Goal: Task Accomplishment & Management: Complete application form

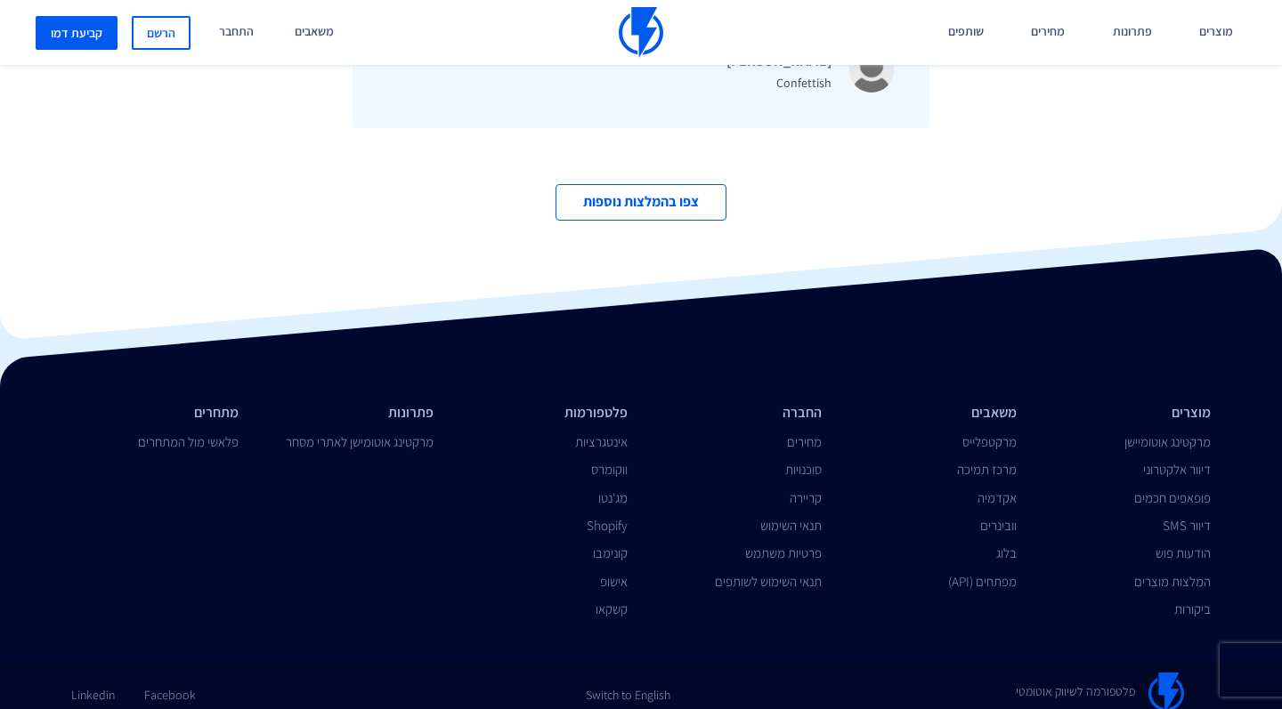
scroll to position [5929, 0]
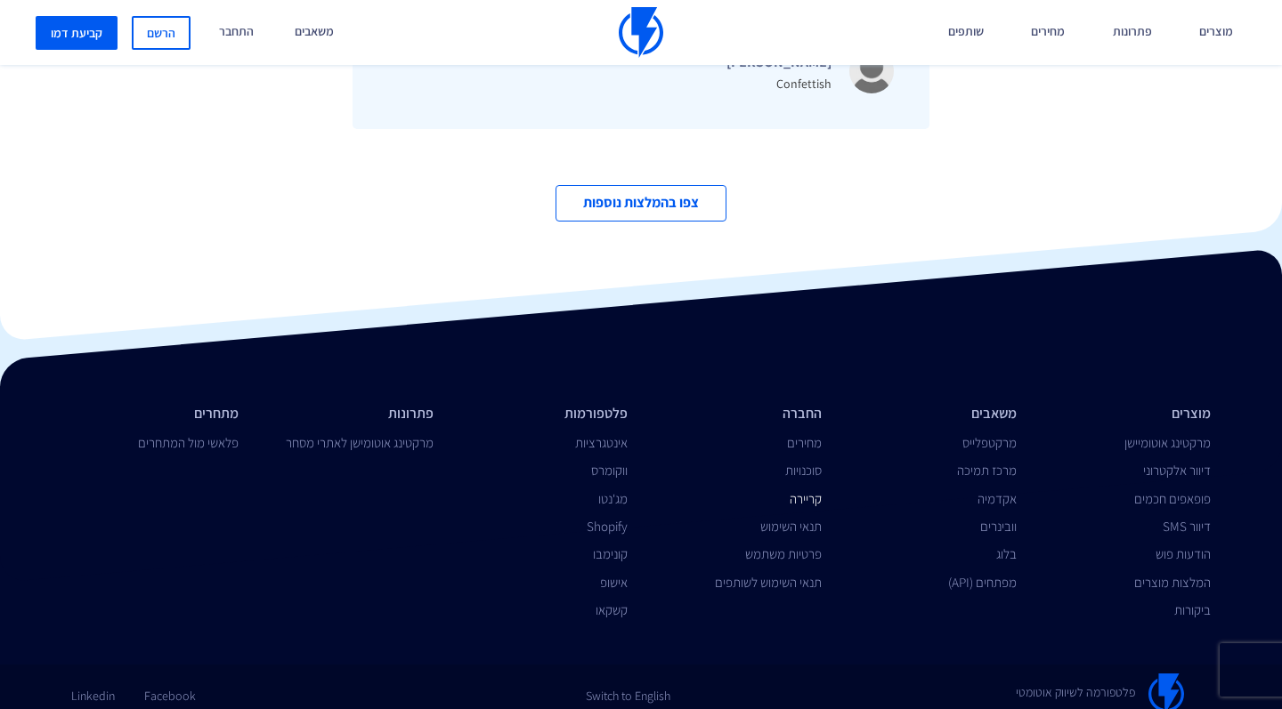
click at [811, 494] on link "קריירה" at bounding box center [805, 498] width 32 height 17
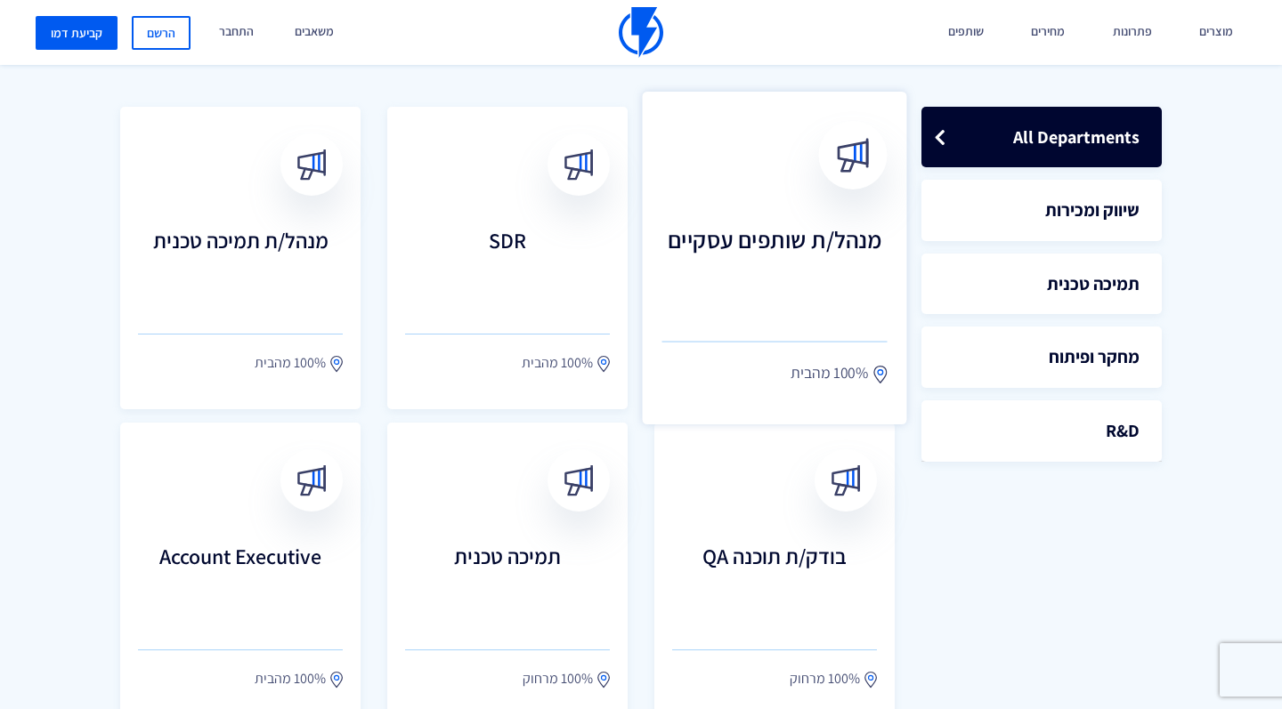
scroll to position [488, 0]
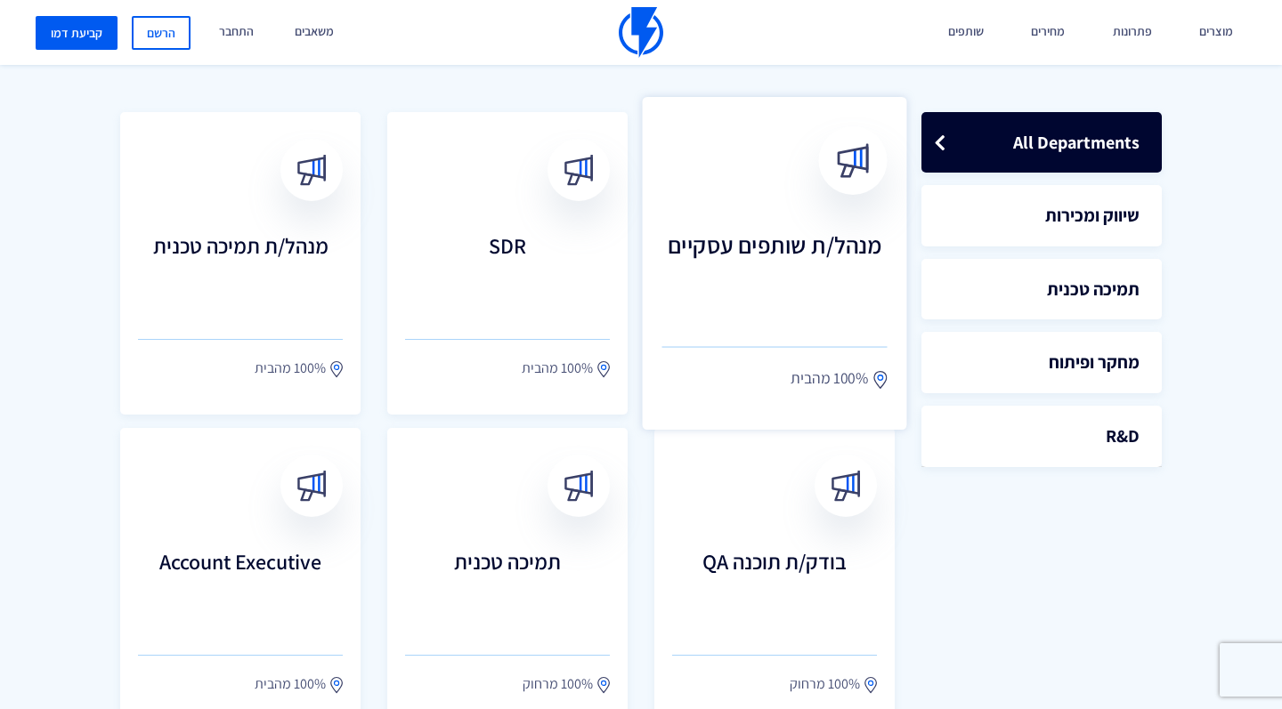
click at [735, 289] on h3 "מנהל/ת שותפים עסקיים" at bounding box center [774, 270] width 225 height 78
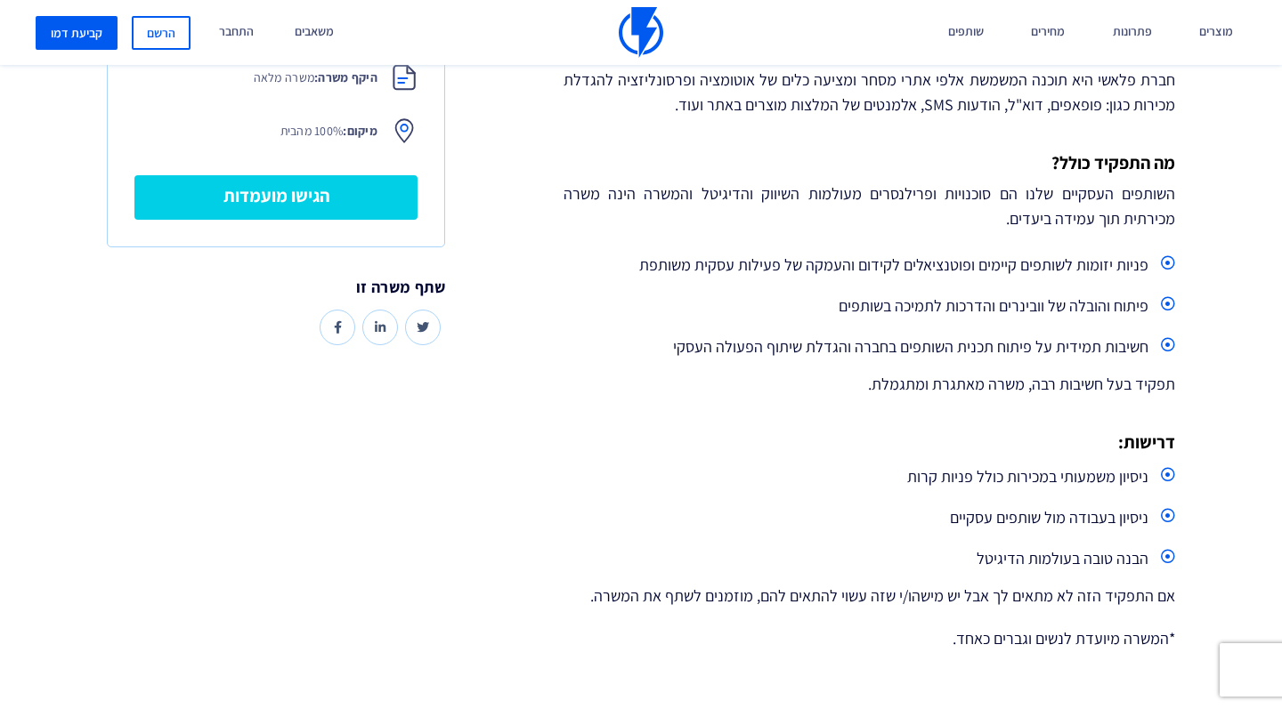
scroll to position [440, 0]
click at [267, 200] on link "הגישו מועמדות" at bounding box center [275, 197] width 283 height 45
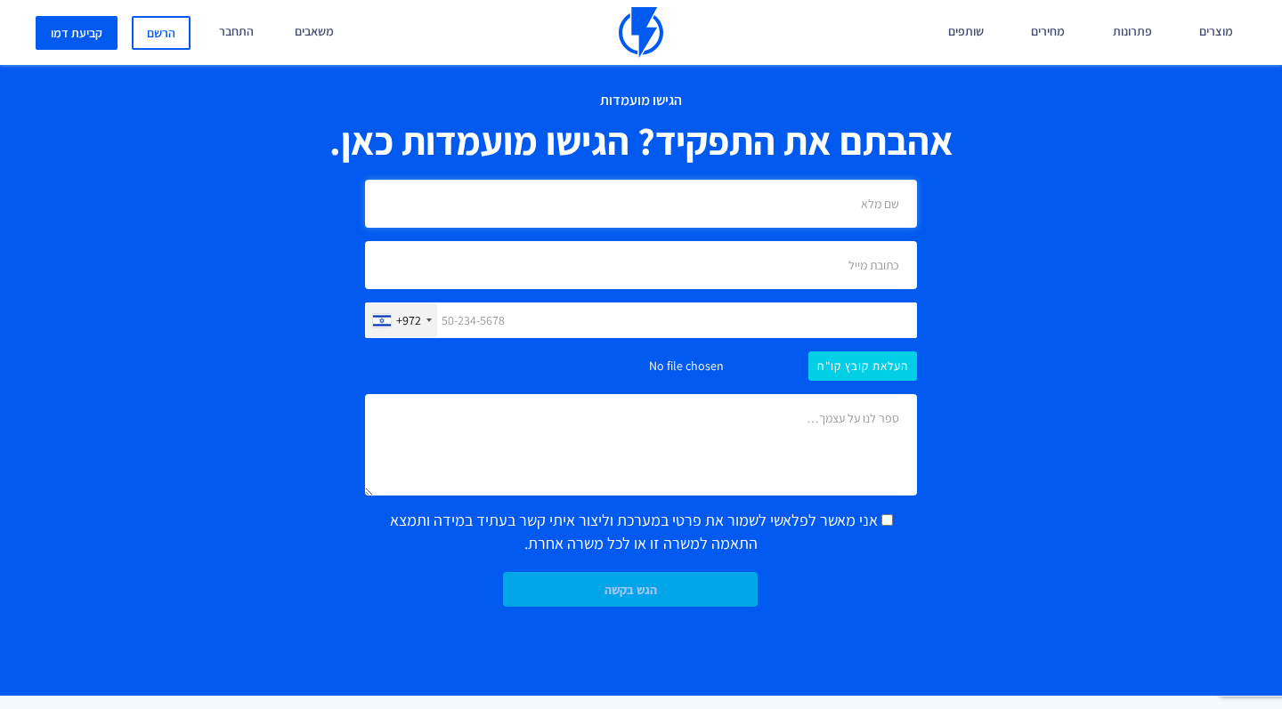
type input "r"
type input "רומן מילמן"
type input "romank199018@gmail.com"
type input "546358518"
click at [860, 366] on input "file" at bounding box center [641, 366] width 552 height 29
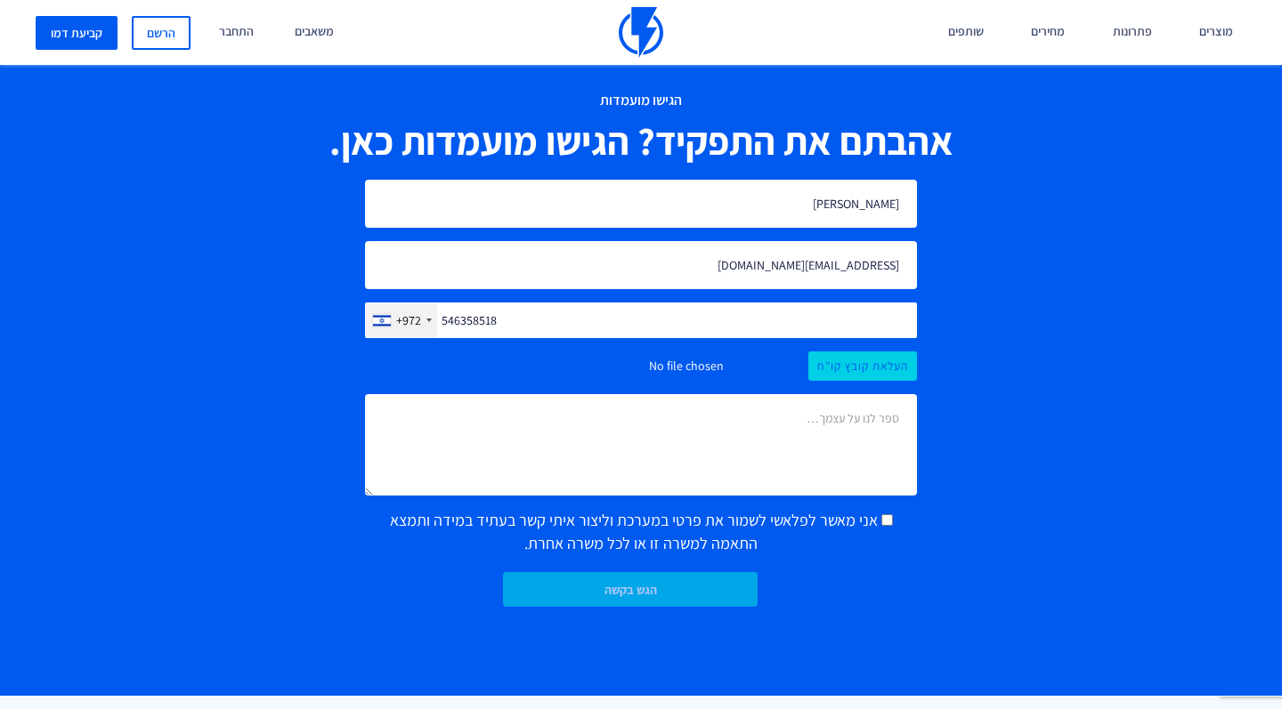
type input "C:\fakepath\CV_Milman Roman.pdf"
click at [881, 522] on span "אני מאשר לפלאשי לשמור את פרטי במערכת וליצור איתי קשר בעתיד במידה ותמצא התאמה למ…" at bounding box center [635, 532] width 491 height 44
click at [893, 522] on input "אני מאשר לפלאשי לשמור את פרטי במערכת וליצור איתי קשר בעתיד במידה ותמצא התאמה למ…" at bounding box center [887, 520] width 12 height 12
checkbox input "true"
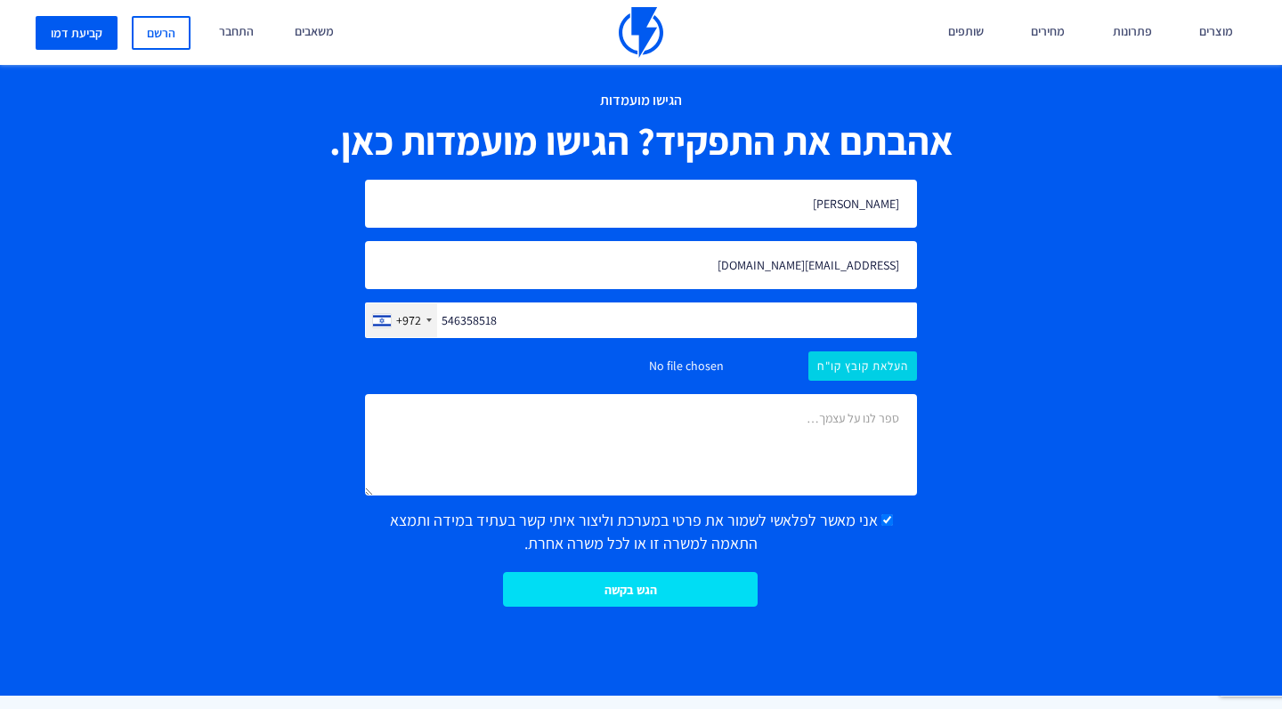
click at [705, 593] on input "הגש בקשה" at bounding box center [630, 589] width 255 height 35
